Goal: Navigation & Orientation: Find specific page/section

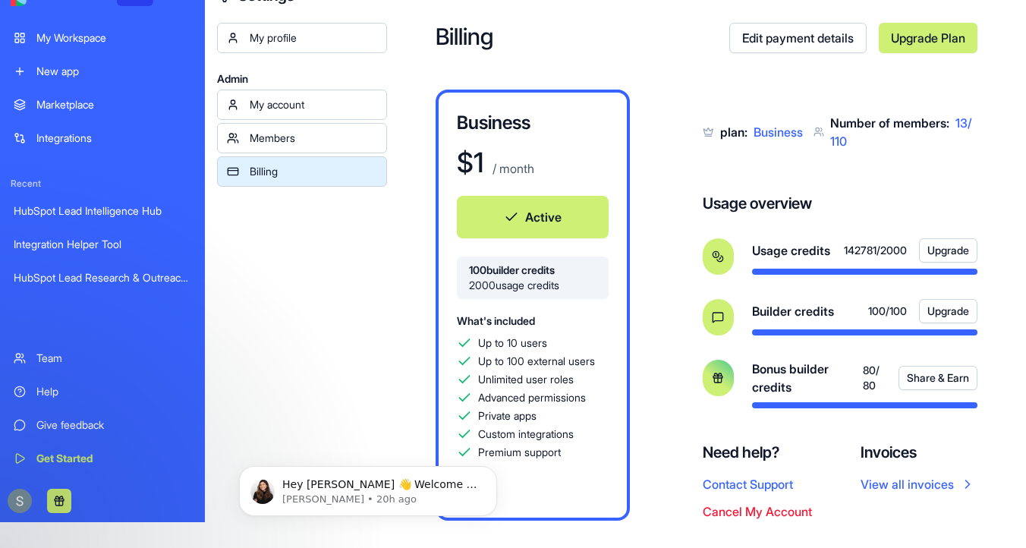
scroll to position [49, 0]
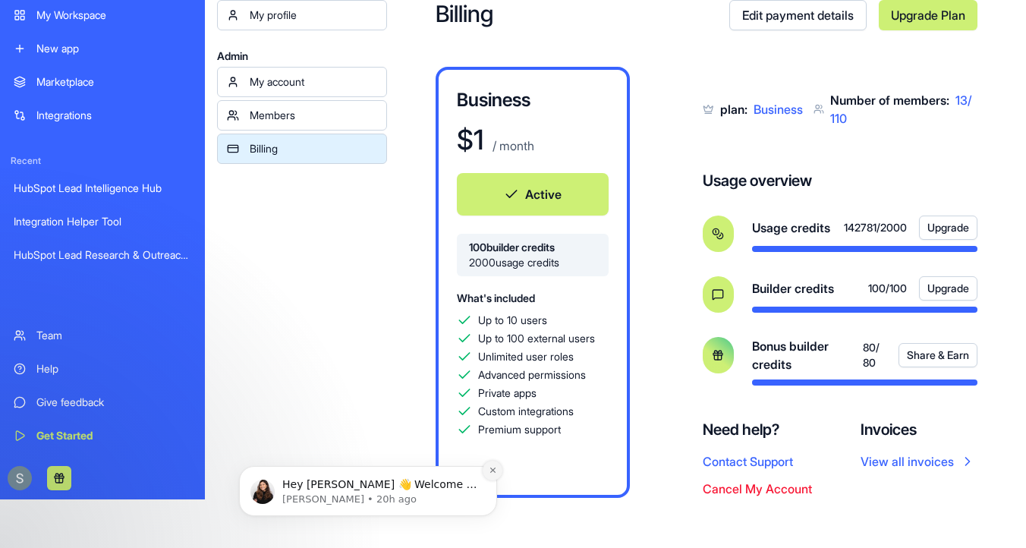
click at [493, 474] on button "Dismiss notification" at bounding box center [493, 471] width 20 height 20
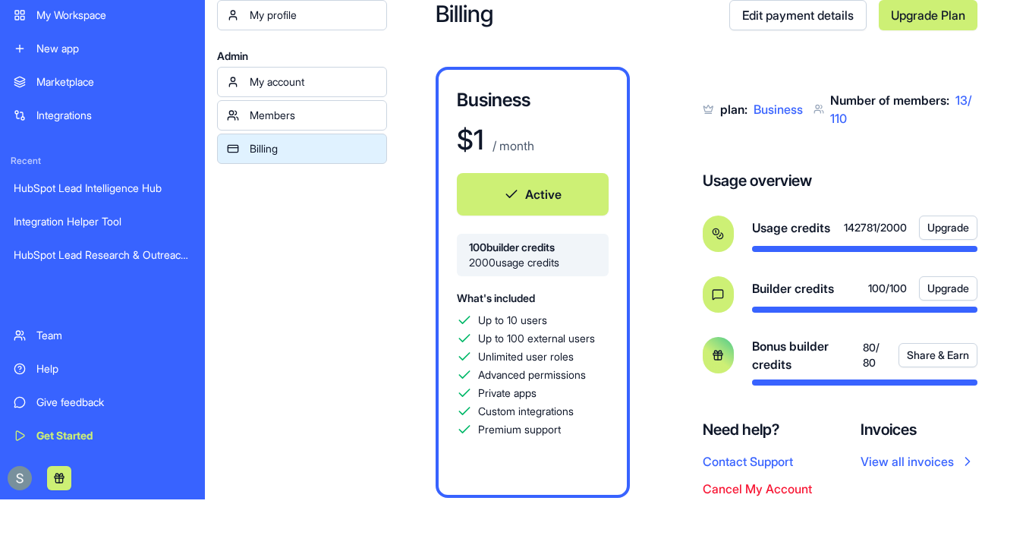
scroll to position [0, 0]
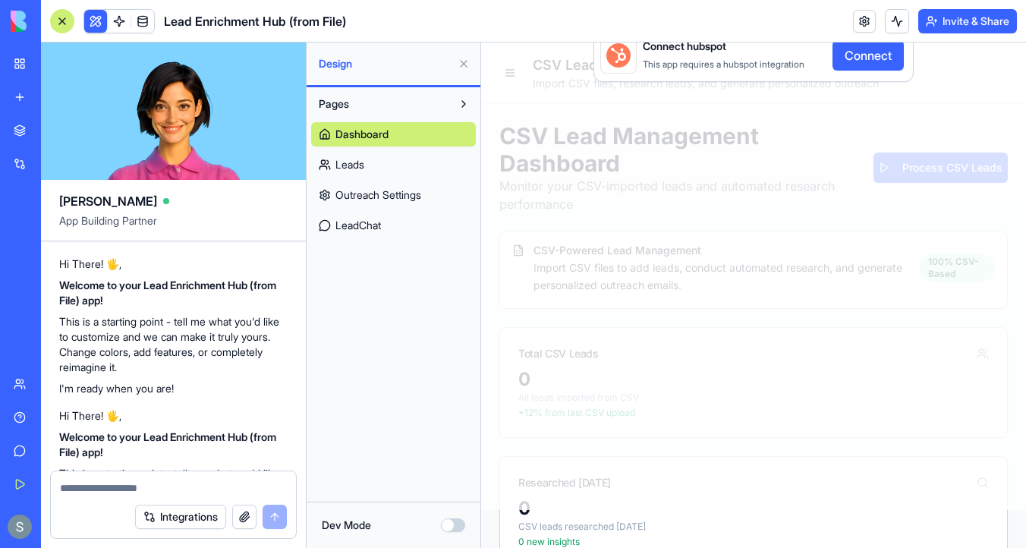
scroll to position [6071, 0]
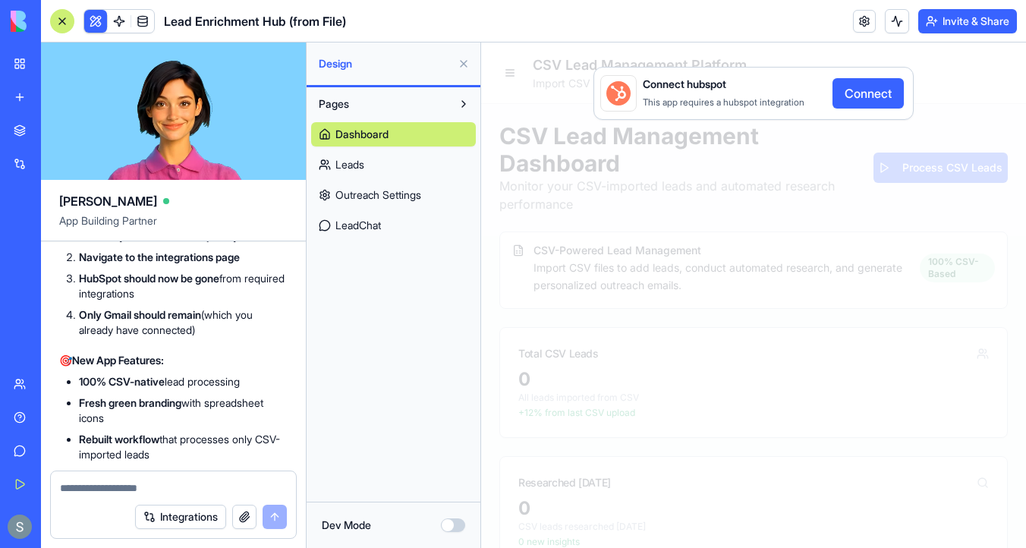
click at [124, 486] on textarea at bounding box center [173, 488] width 227 height 15
click at [17, 20] on img at bounding box center [58, 21] width 94 height 21
